Goal: Information Seeking & Learning: Learn about a topic

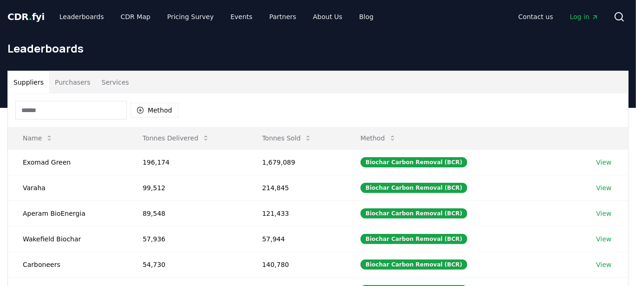
click at [156, 109] on button "Method" at bounding box center [155, 110] width 48 height 15
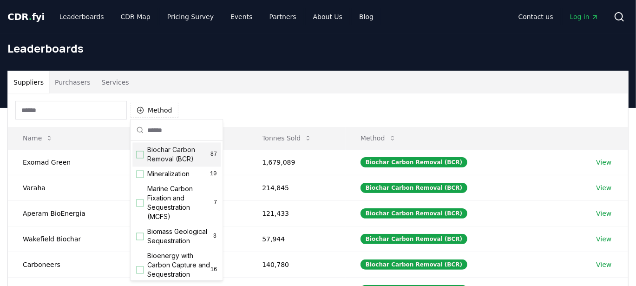
click at [145, 153] on div "Biochar Carbon Removal (BCR) 87" at bounding box center [176, 155] width 88 height 24
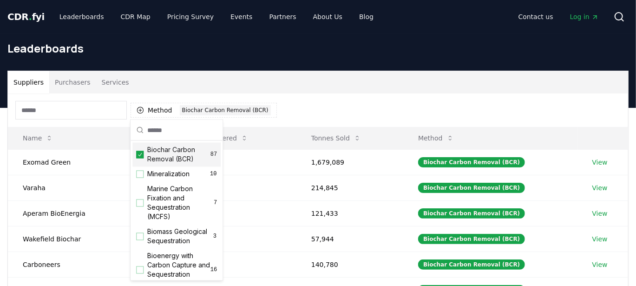
click at [337, 102] on div "Method 1 Biochar Carbon Removal (BCR)" at bounding box center [318, 109] width 620 height 33
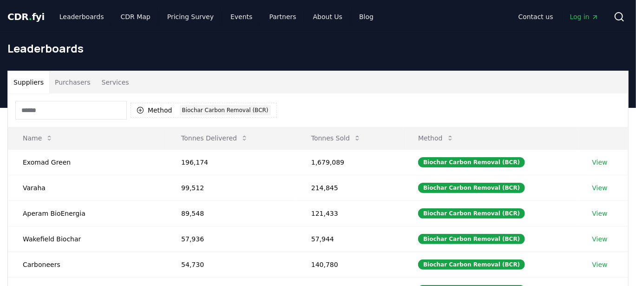
click at [117, 104] on input at bounding box center [71, 110] width 112 height 19
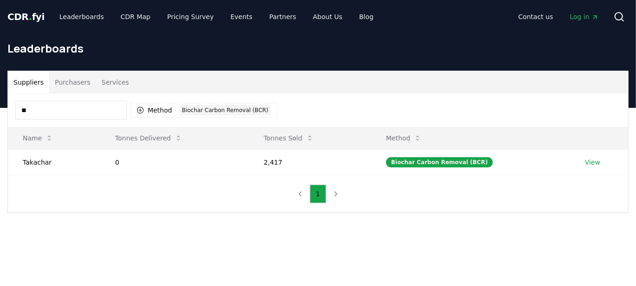
type input "*"
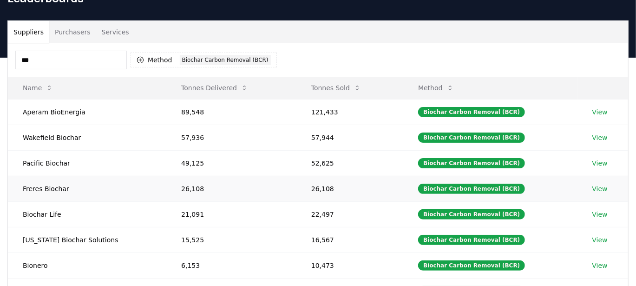
scroll to position [49, 0]
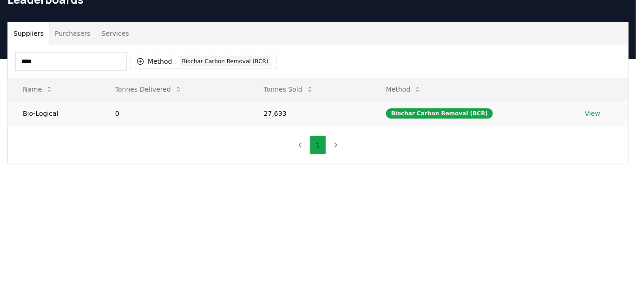
type input "****"
click at [203, 107] on td "0" at bounding box center [174, 113] width 149 height 26
click at [589, 115] on link "View" at bounding box center [592, 113] width 15 height 9
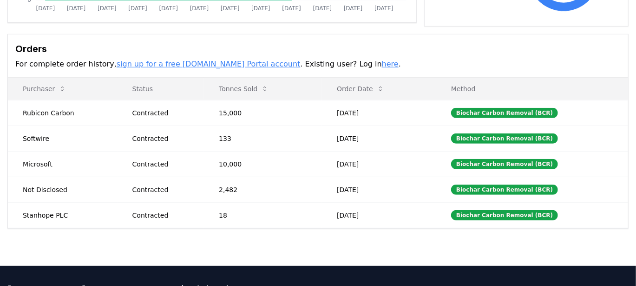
scroll to position [242, 0]
